Goal: Task Accomplishment & Management: Use online tool/utility

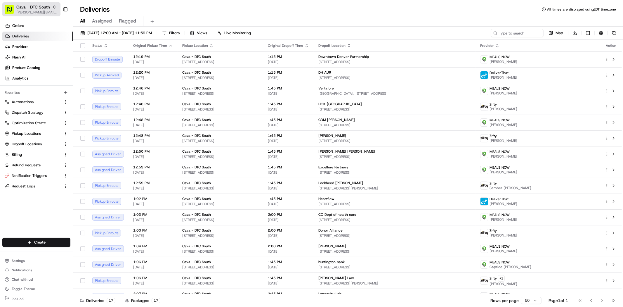
click at [23, 10] on span "[PERSON_NAME][EMAIL_ADDRESS][DOMAIN_NAME]" at bounding box center [37, 12] width 42 height 5
type input "bi-rite"
drag, startPoint x: 76, startPoint y: 26, endPoint x: 72, endPoint y: 27, distance: 4.5
click at [76, 26] on div "Bi-Rite Catering" at bounding box center [105, 31] width 85 height 12
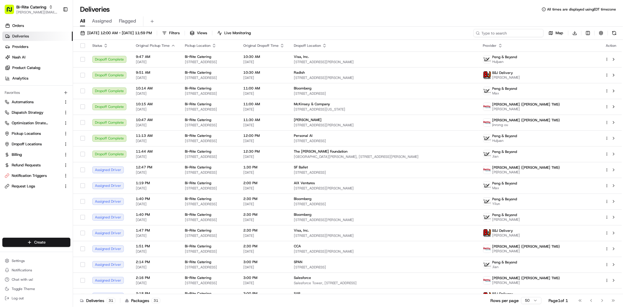
click at [524, 33] on input at bounding box center [509, 33] width 70 height 8
paste input "[EMAIL_ADDRESS][DOMAIN_NAME]"
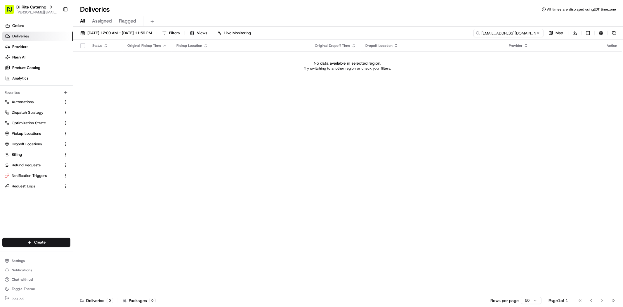
click at [486, 34] on input "[EMAIL_ADDRESS][DOMAIN_NAME]" at bounding box center [509, 33] width 70 height 8
paste input "72993"
type input "72993"
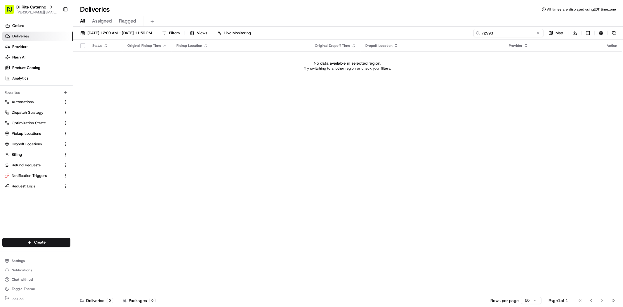
drag, startPoint x: 482, startPoint y: 31, endPoint x: 519, endPoint y: 46, distance: 40.3
click at [482, 31] on input "72993" at bounding box center [509, 33] width 70 height 8
click at [152, 34] on span "[DATE] 12:00 AM - [DATE] 11:59 PM" at bounding box center [119, 32] width 65 height 5
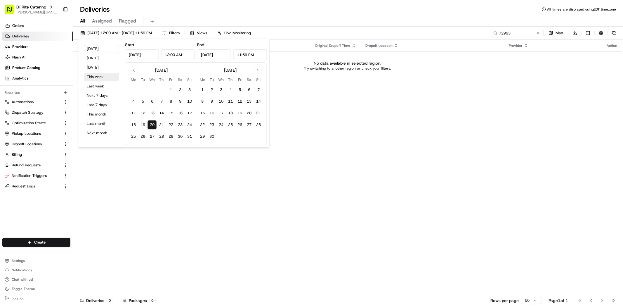
drag, startPoint x: 105, startPoint y: 78, endPoint x: 115, endPoint y: 73, distance: 11.1
click at [105, 78] on button "This week" at bounding box center [101, 77] width 35 height 8
type input "[DATE]"
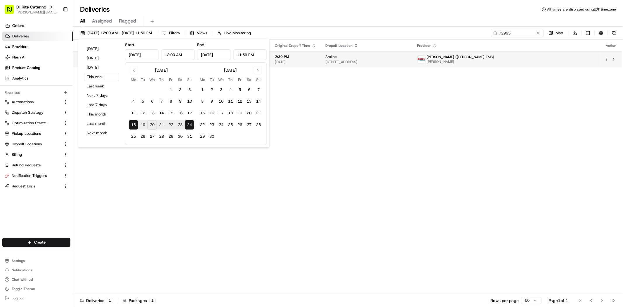
click at [380, 64] on span "[STREET_ADDRESS]" at bounding box center [367, 62] width 83 height 5
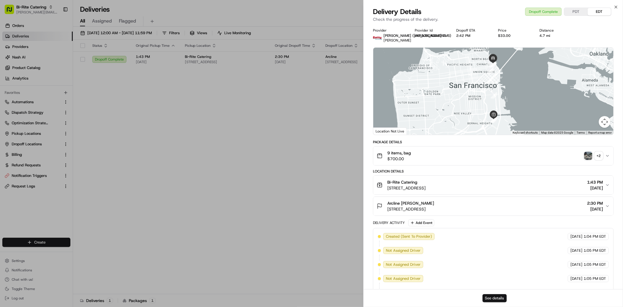
click at [496, 298] on button "See details" at bounding box center [495, 298] width 24 height 8
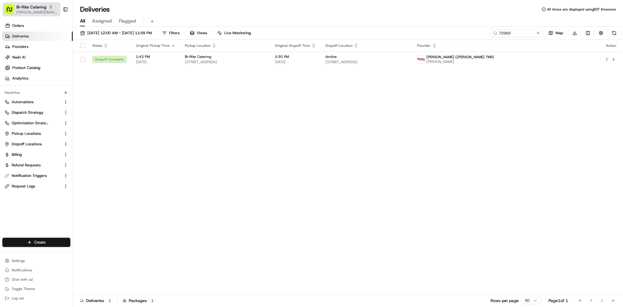
click at [45, 10] on span "[PERSON_NAME][EMAIL_ADDRESS][DOMAIN_NAME]" at bounding box center [37, 12] width 42 height 5
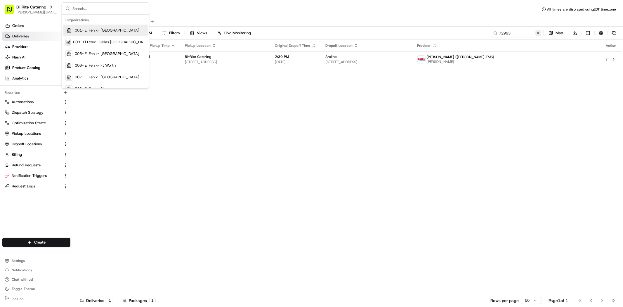
click at [540, 35] on button at bounding box center [539, 33] width 6 height 6
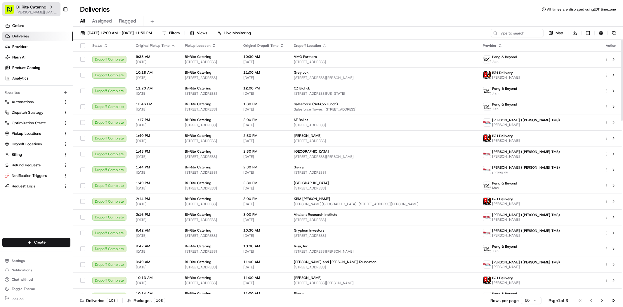
click at [31, 6] on span "Bi-Rite Catering" at bounding box center [31, 7] width 30 height 6
type input "rasa"
click at [108, 30] on span "Rasa (Email Parsing)" at bounding box center [92, 30] width 35 height 5
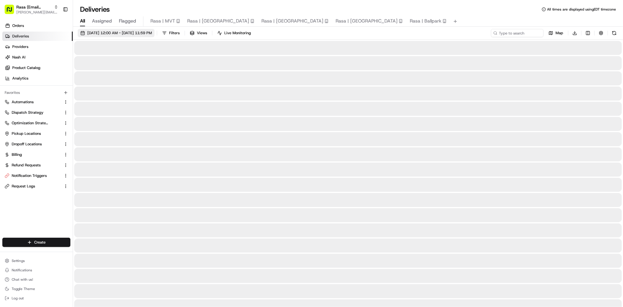
click at [108, 32] on span "[DATE] 12:00 AM - [DATE] 11:59 PM" at bounding box center [119, 32] width 65 height 5
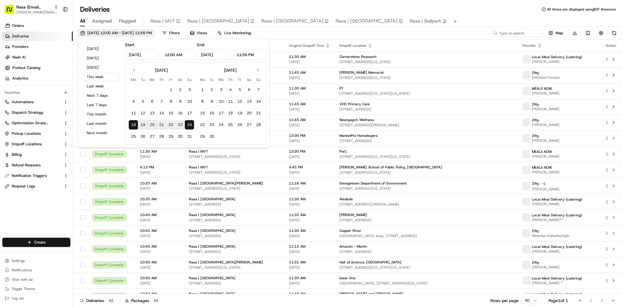
type input "[DATE]"
type input "12:00 AM"
type input "[DATE]"
type input "11:59 PM"
click at [97, 46] on button "[DATE]" at bounding box center [101, 49] width 35 height 8
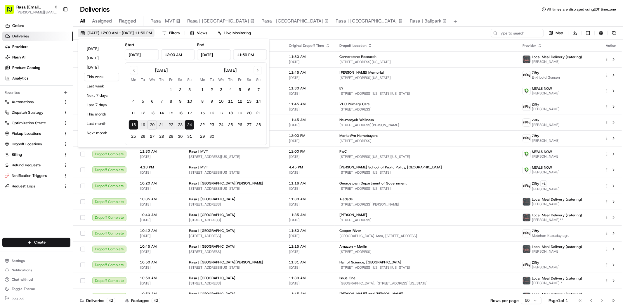
type input "[DATE]"
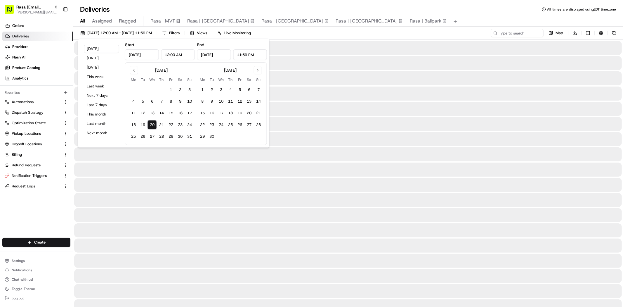
click at [142, 3] on div "Deliveries All times are displayed using EDT timezone All Assigned Flagged Rasa…" at bounding box center [348, 153] width 550 height 307
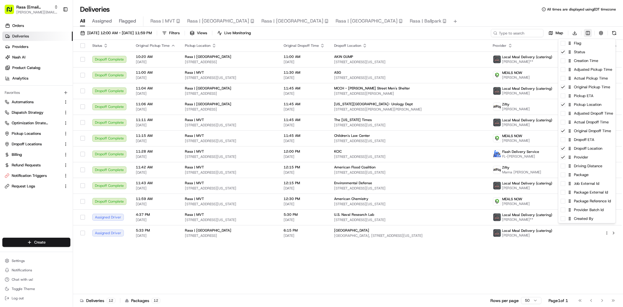
click at [585, 34] on html "Rasa (Email Parsing) [PERSON_NAME][EMAIL_ADDRESS][DOMAIN_NAME] Toggle Sidebar O…" at bounding box center [311, 153] width 623 height 307
click at [568, 120] on div "Actual Dropoff Time" at bounding box center [587, 116] width 57 height 9
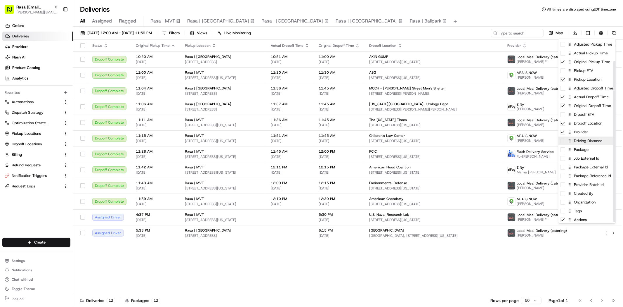
scroll to position [26, 0]
drag, startPoint x: 581, startPoint y: 86, endPoint x: 579, endPoint y: 97, distance: 11.5
click at [445, 32] on html "Rasa (Email Parsing) [PERSON_NAME][EMAIL_ADDRESS][DOMAIN_NAME] Toggle Sidebar O…" at bounding box center [311, 153] width 623 height 307
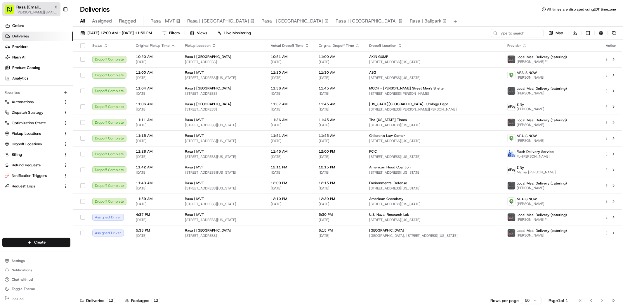
click at [43, 9] on span "Rasa (Email Parsing)" at bounding box center [33, 7] width 35 height 6
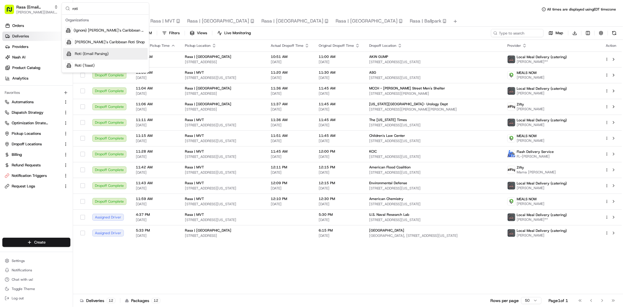
type input "roti"
click at [125, 53] on div "Roti (Email Parsing)" at bounding box center [105, 54] width 85 height 12
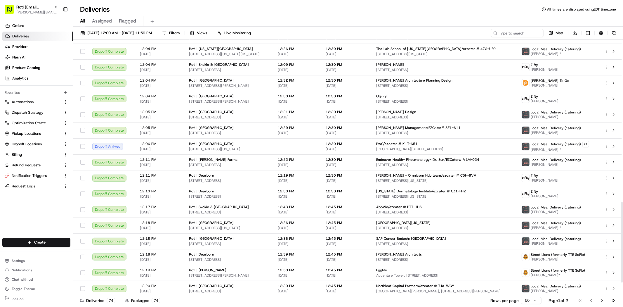
scroll to position [511, 0]
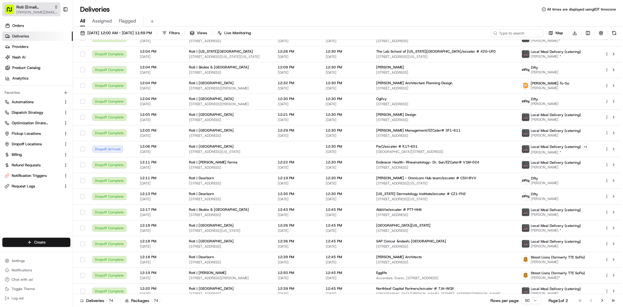
click at [40, 8] on span "Roti (Email Parsing)" at bounding box center [33, 7] width 35 height 6
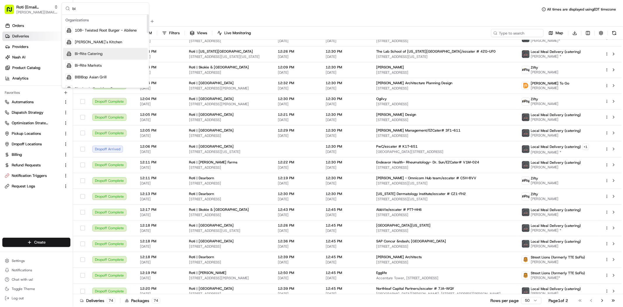
type input "bi"
click at [88, 50] on div "Bi-Rite Catering" at bounding box center [105, 54] width 85 height 12
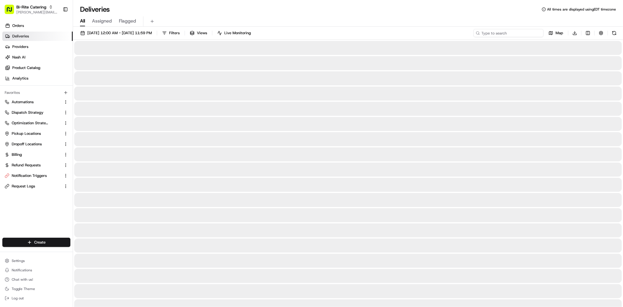
click at [525, 32] on input at bounding box center [509, 33] width 70 height 8
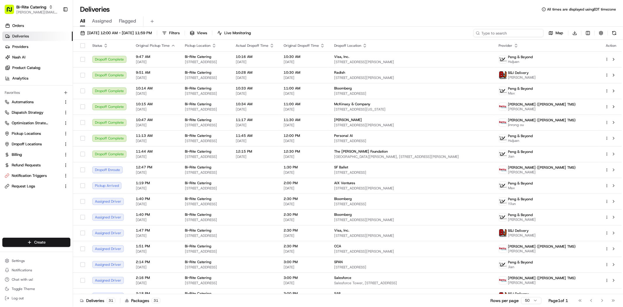
paste input "72405"
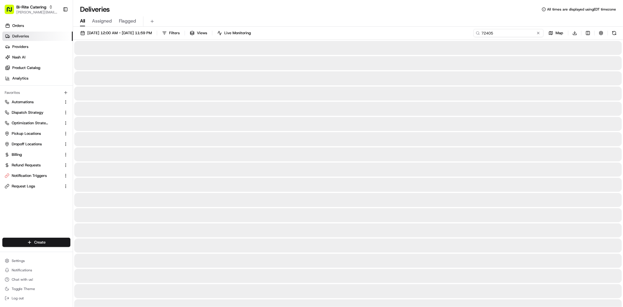
type input "72405"
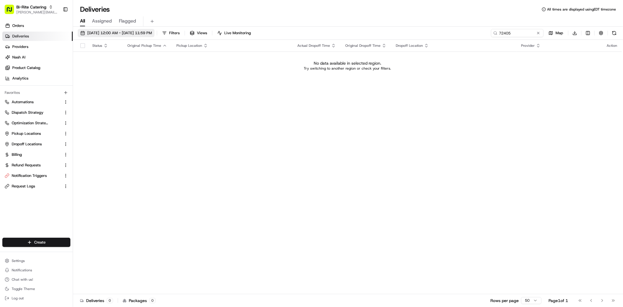
click at [106, 35] on span "[DATE] 12:00 AM - [DATE] 11:59 PM" at bounding box center [119, 32] width 65 height 5
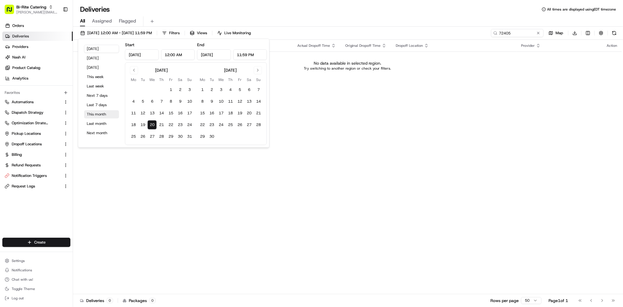
drag, startPoint x: 100, startPoint y: 111, endPoint x: 89, endPoint y: 116, distance: 12.2
click at [100, 111] on button "This month" at bounding box center [101, 114] width 35 height 8
type input "[DATE]"
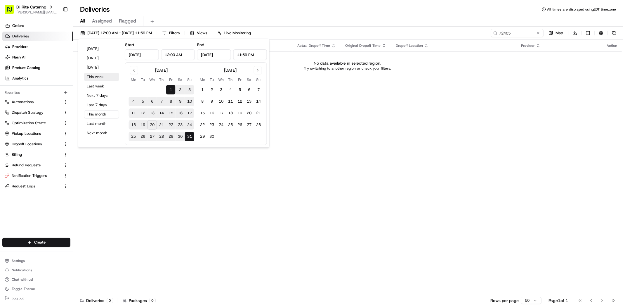
click at [94, 78] on button "This week" at bounding box center [101, 77] width 35 height 8
type input "[DATE]"
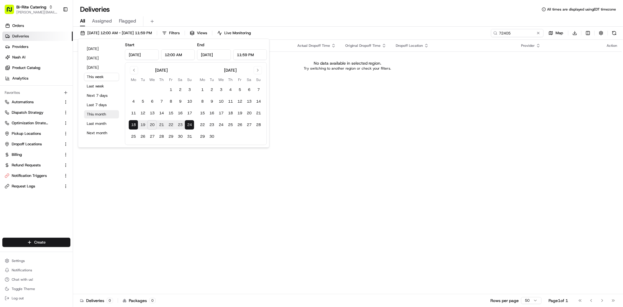
click at [104, 115] on button "This month" at bounding box center [101, 114] width 35 height 8
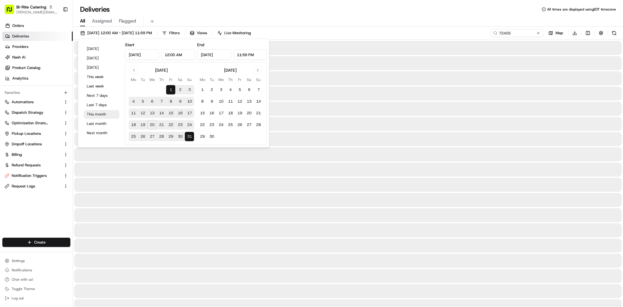
type input "[DATE]"
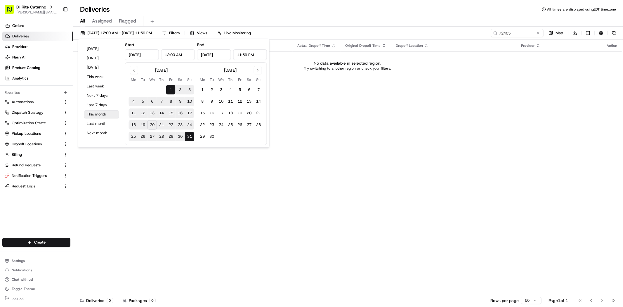
click at [91, 115] on button "This month" at bounding box center [101, 114] width 35 height 8
click at [243, 13] on div "Deliveries All times are displayed using EDT timezone" at bounding box center [348, 9] width 550 height 9
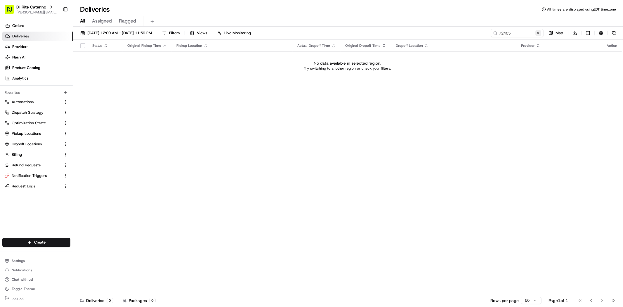
click at [540, 33] on button at bounding box center [539, 33] width 6 height 6
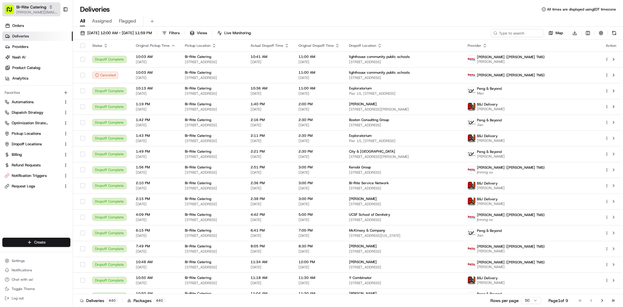
click at [21, 4] on span "Bi-Rite Catering" at bounding box center [31, 7] width 30 height 6
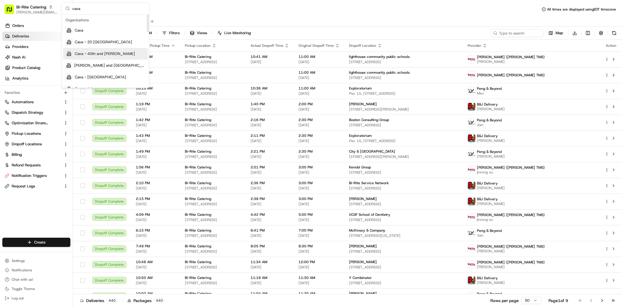
type input "cava"
click at [98, 57] on div "Cava - 40th and [PERSON_NAME]" at bounding box center [105, 54] width 85 height 12
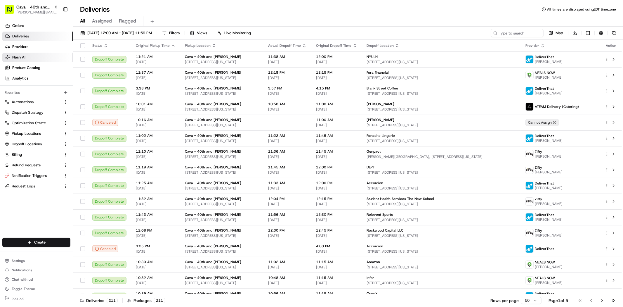
click at [27, 53] on link "Nash AI" at bounding box center [37, 57] width 70 height 9
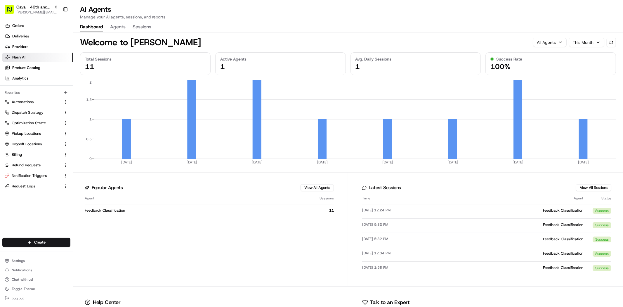
click at [119, 30] on button "Agents" at bounding box center [117, 27] width 15 height 10
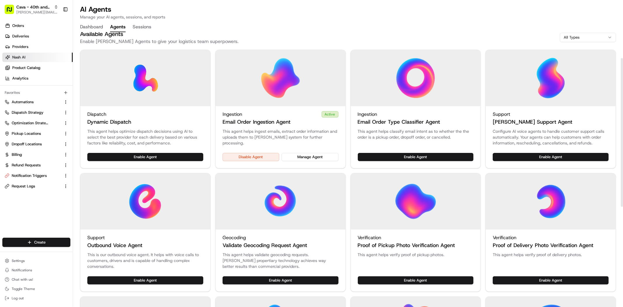
scroll to position [232, 0]
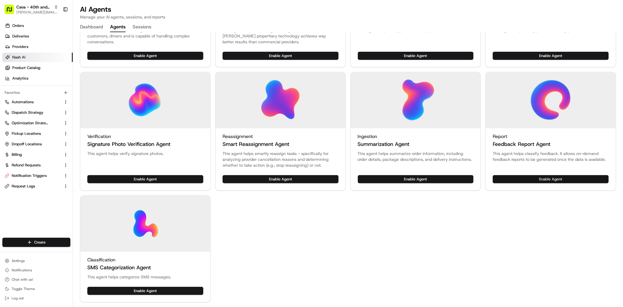
click at [557, 180] on button "Enable Agent" at bounding box center [551, 179] width 116 height 8
click at [561, 179] on button "Manage Agent" at bounding box center [580, 179] width 57 height 8
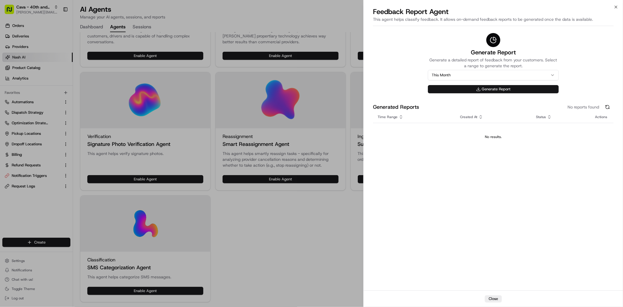
click at [460, 93] on button "Generate Report" at bounding box center [493, 89] width 131 height 8
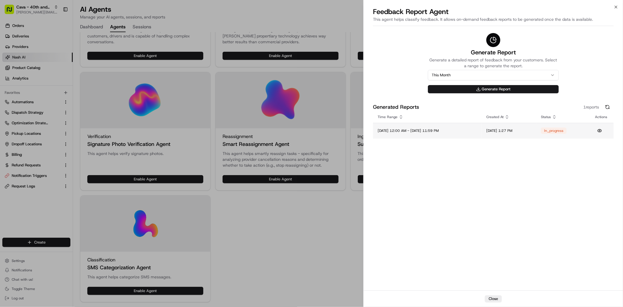
click at [465, 131] on td "[DATE] 12:00 AM - [DATE] 11:59 PM" at bounding box center [427, 131] width 109 height 16
click at [601, 129] on button at bounding box center [599, 130] width 9 height 9
click at [567, 128] on div "in_progress" at bounding box center [554, 130] width 26 height 6
click at [599, 130] on button at bounding box center [599, 130] width 9 height 9
click at [391, 127] on td "[DATE] 12:00 AM - [DATE] 11:59 PM" at bounding box center [427, 131] width 109 height 16
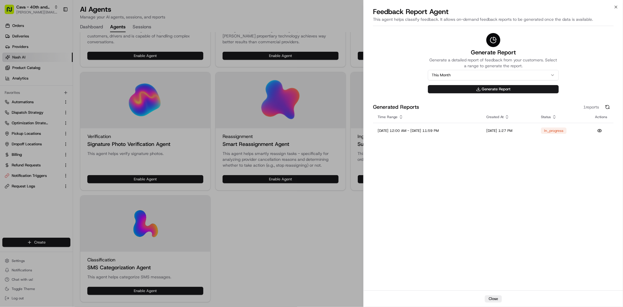
click at [453, 75] on button "This Month" at bounding box center [493, 75] width 131 height 11
click at [499, 89] on button "Generate Report" at bounding box center [493, 89] width 131 height 8
click at [598, 145] on button at bounding box center [599, 146] width 9 height 9
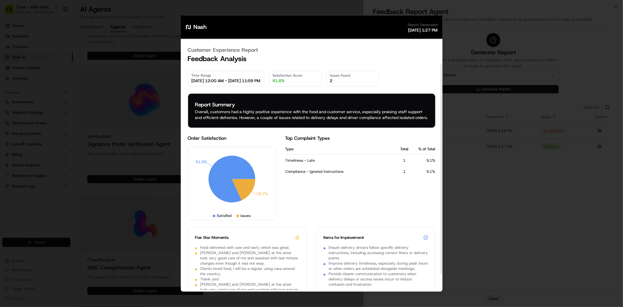
scroll to position [50, 0]
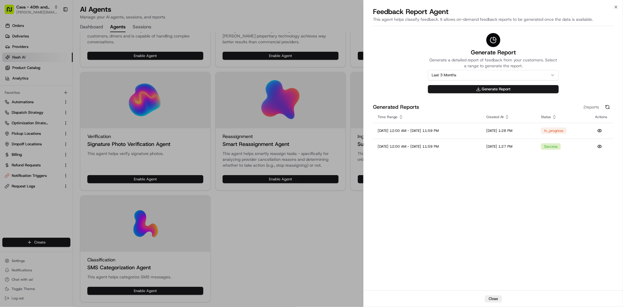
drag, startPoint x: 286, startPoint y: 227, endPoint x: 284, endPoint y: 231, distance: 4.9
click at [286, 227] on div at bounding box center [311, 153] width 623 height 307
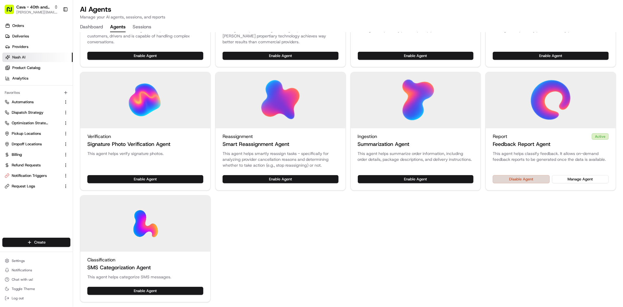
click at [536, 179] on button "Disable Agent" at bounding box center [521, 179] width 57 height 8
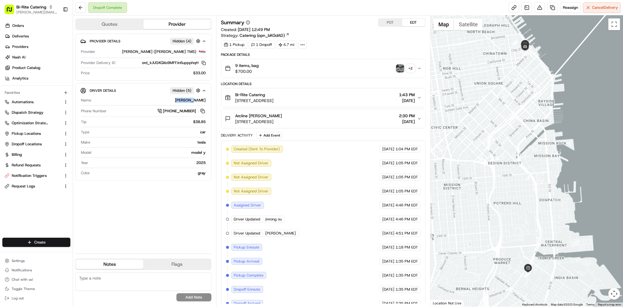
drag, startPoint x: 207, startPoint y: 101, endPoint x: 188, endPoint y: 103, distance: 19.0
click at [188, 103] on div "Driver Details Hidden ( 5 ) Name YAN SITU Phone Number +1 415 802 6829 Tip $38.…" at bounding box center [143, 132] width 136 height 98
click at [209, 107] on div "Driver Details Hidden ( 5 ) Name YAN SITU Phone Number +1 415 802 6829 Tip $38.…" at bounding box center [143, 132] width 136 height 98
copy div "[PERSON_NAME]"
drag, startPoint x: 208, startPoint y: 103, endPoint x: 189, endPoint y: 103, distance: 19.3
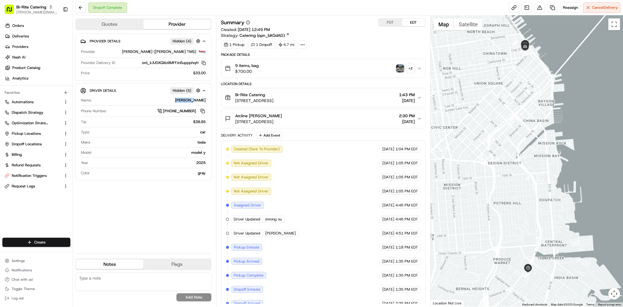
click at [189, 103] on div "Driver Details Hidden ( 5 ) Name YAN SITU Phone Number +1 415 802 6829 Tip $38.…" at bounding box center [143, 132] width 136 height 98
